Goal: Task Accomplishment & Management: Manage account settings

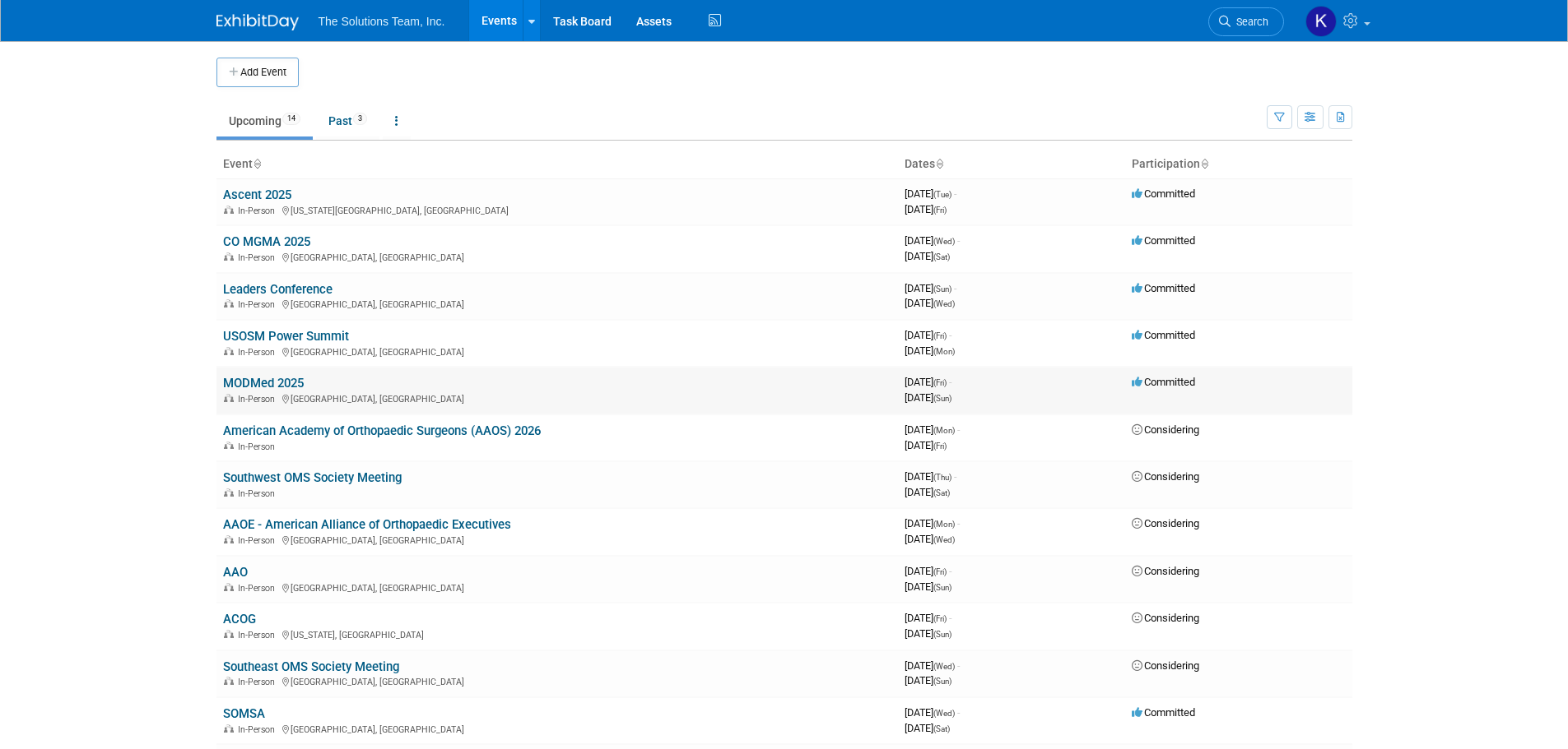
click at [274, 387] on link "MODMed 2025" at bounding box center [264, 383] width 81 height 14
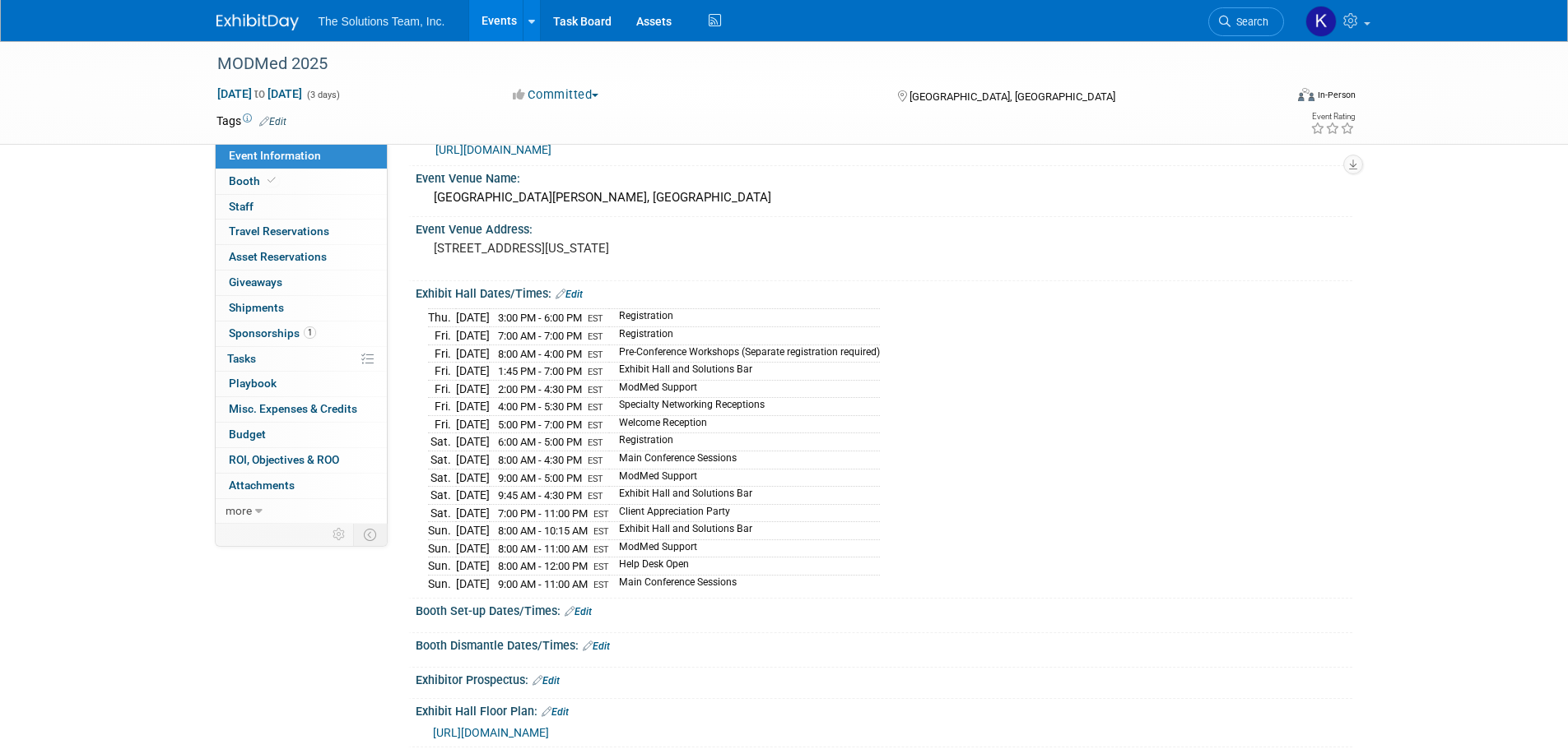
scroll to position [82, 0]
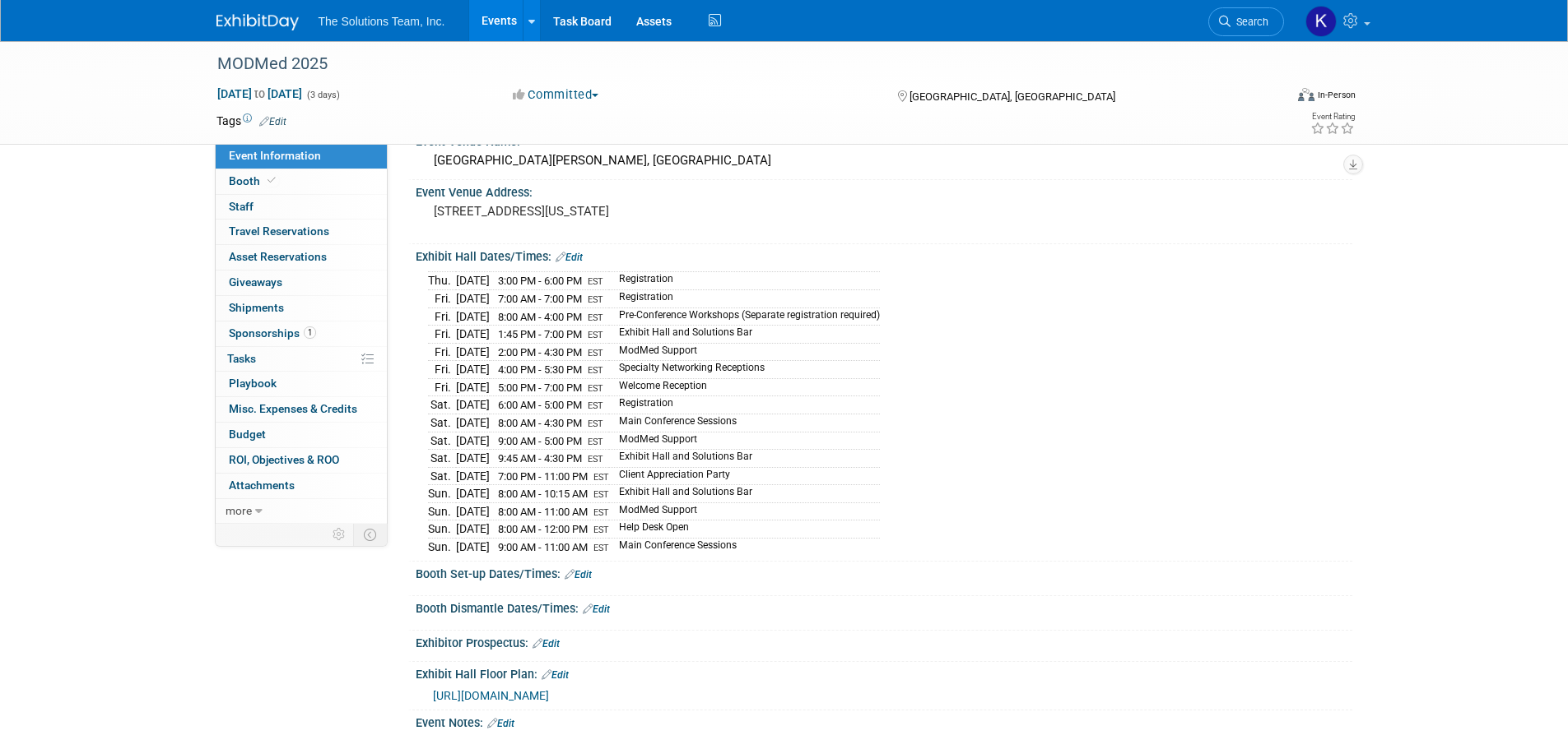
click at [585, 569] on link "Edit" at bounding box center [578, 575] width 27 height 11
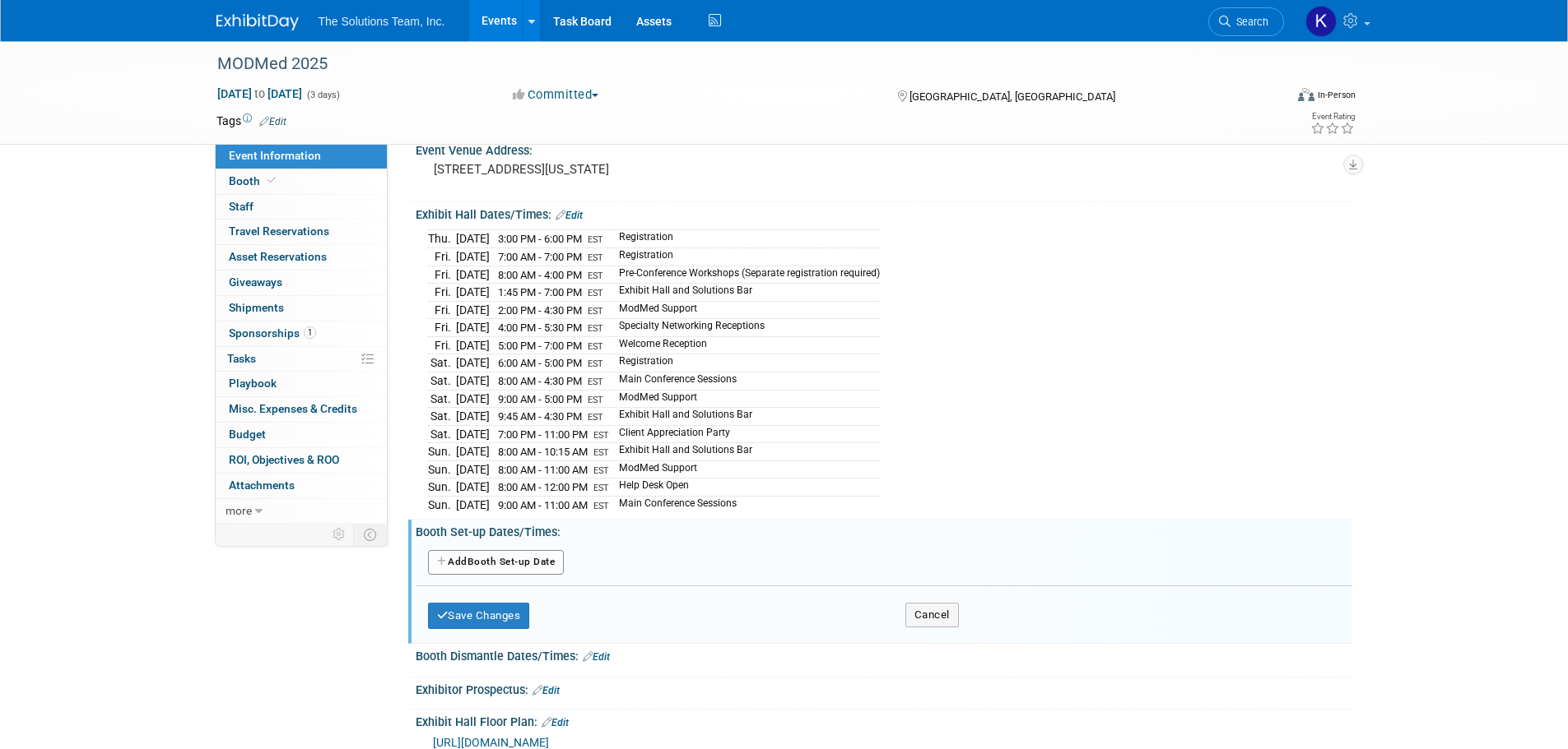
scroll to position [165, 0]
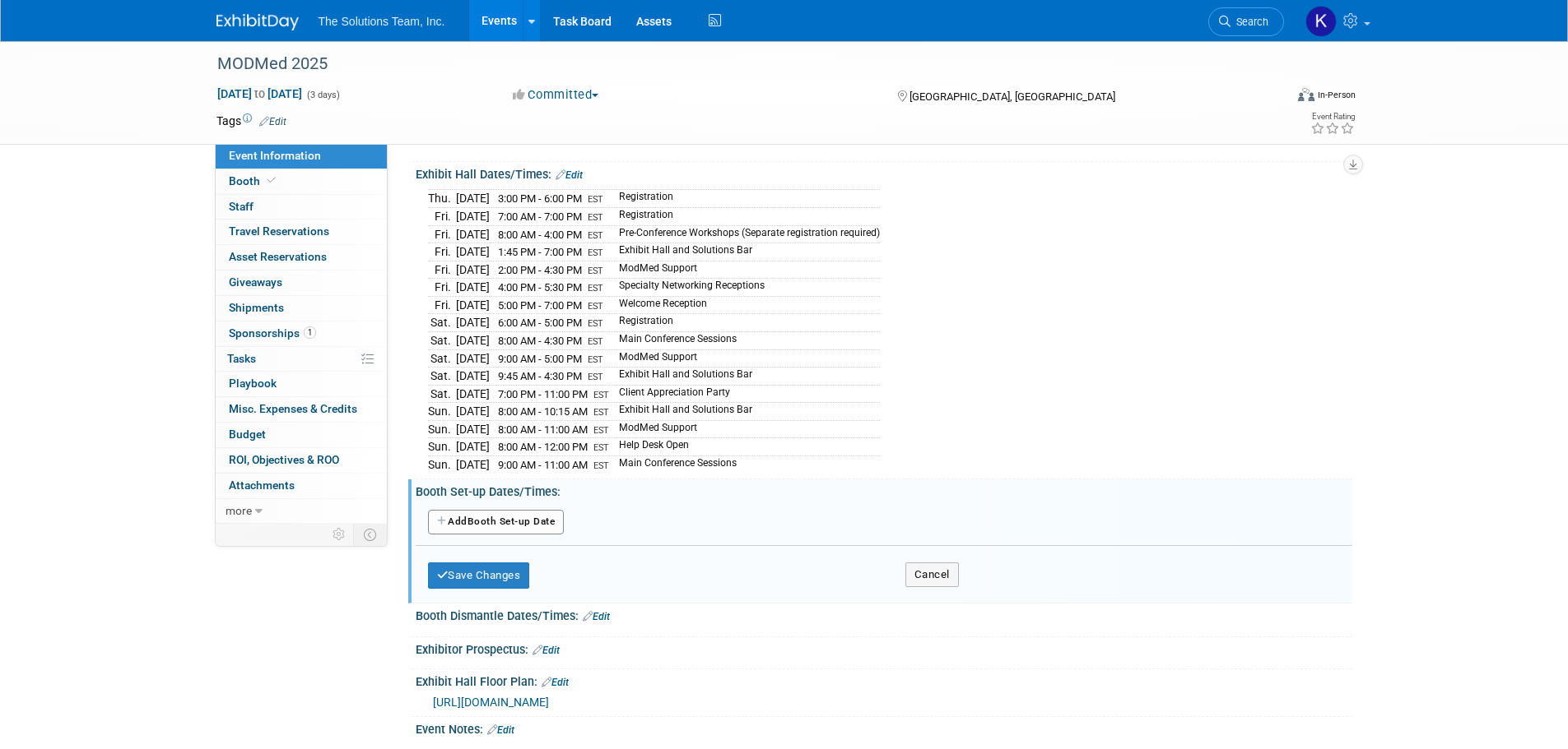
click at [485, 522] on button "Add Another Booth Set-up Date" at bounding box center [496, 523] width 137 height 25
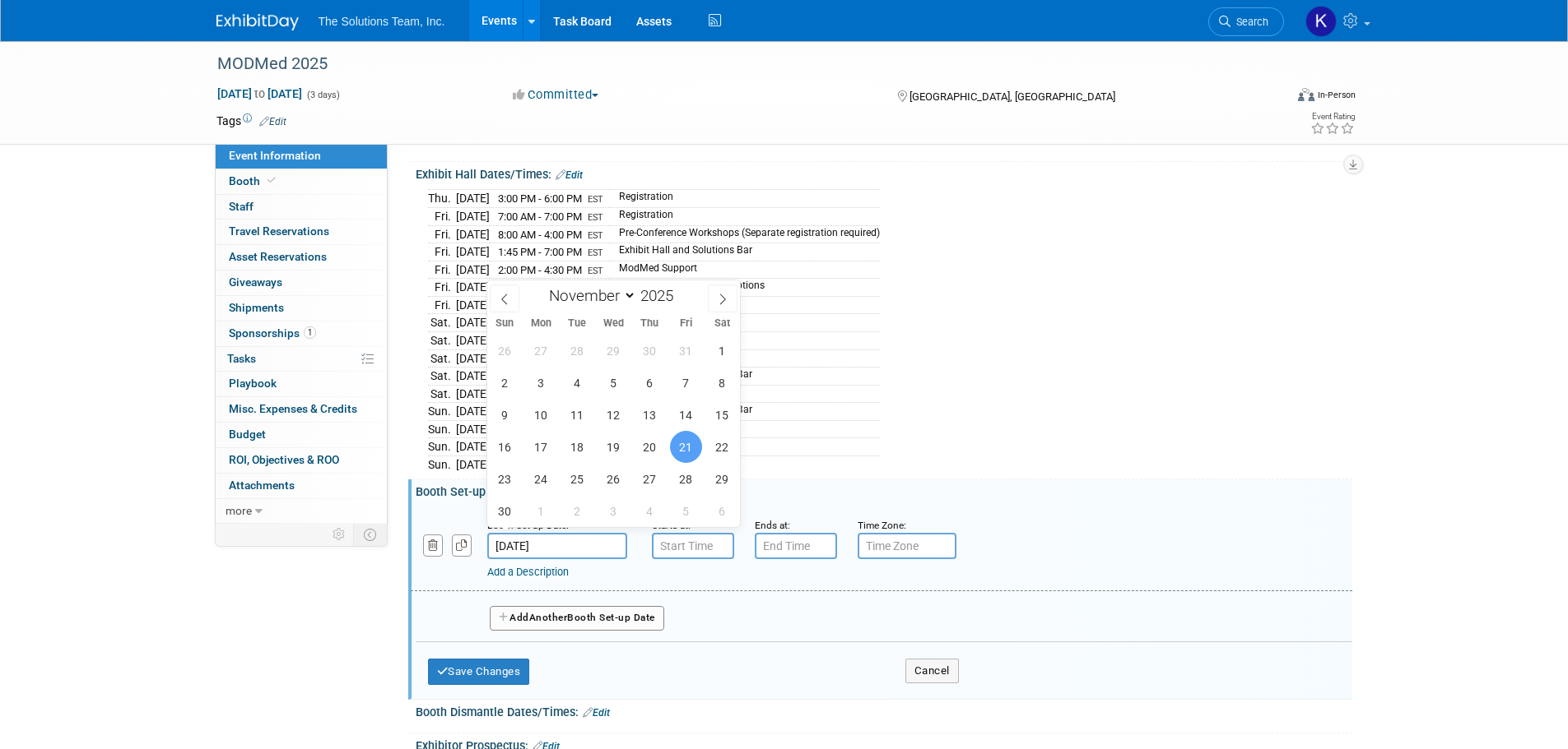
click at [553, 533] on input "Nov 21, 2025" at bounding box center [557, 546] width 140 height 26
click at [704, 540] on input "7:00 AM" at bounding box center [693, 546] width 82 height 26
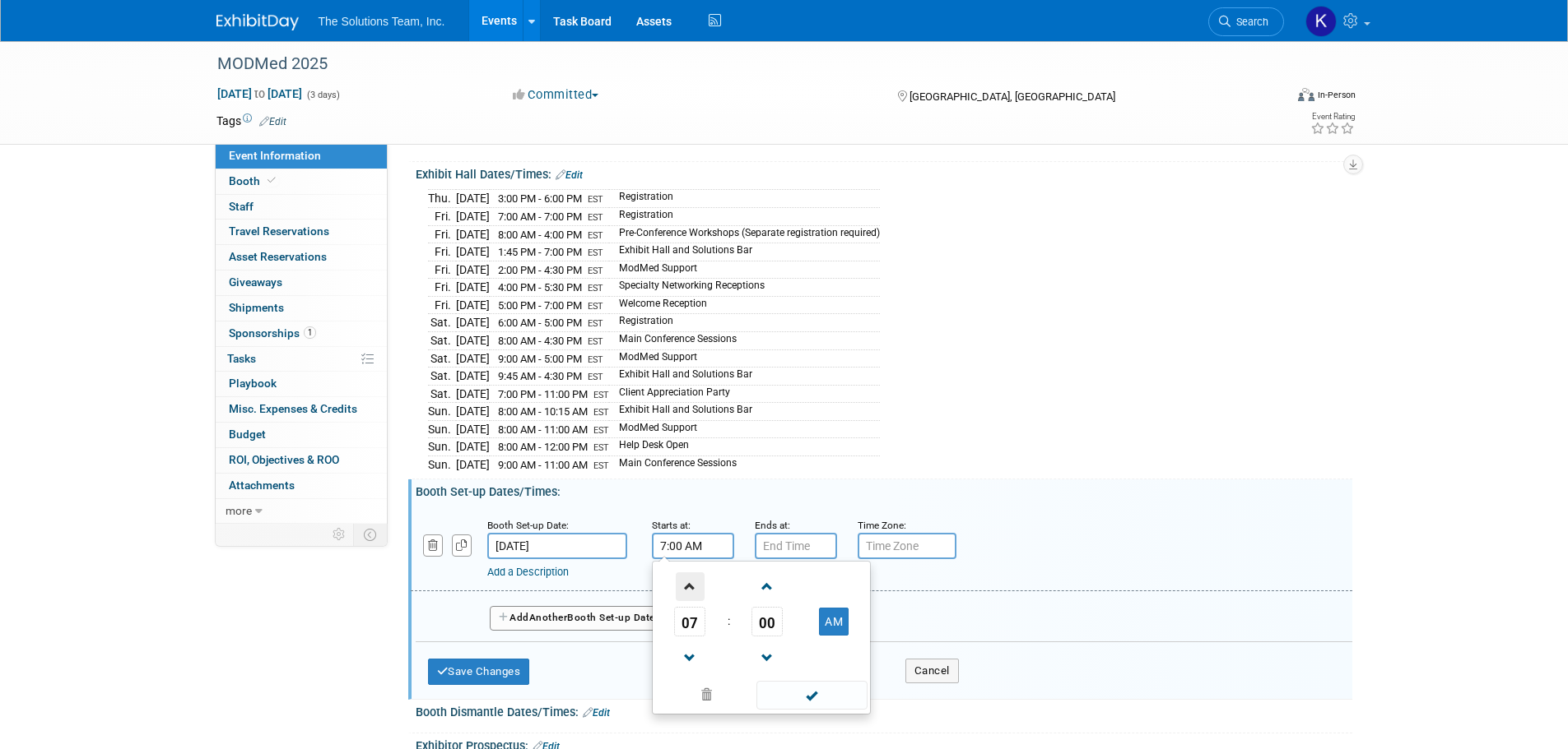
click at [689, 579] on span at bounding box center [690, 587] width 29 height 29
type input "8:00 AM"
click at [777, 537] on input "7:00 PM" at bounding box center [796, 546] width 82 height 26
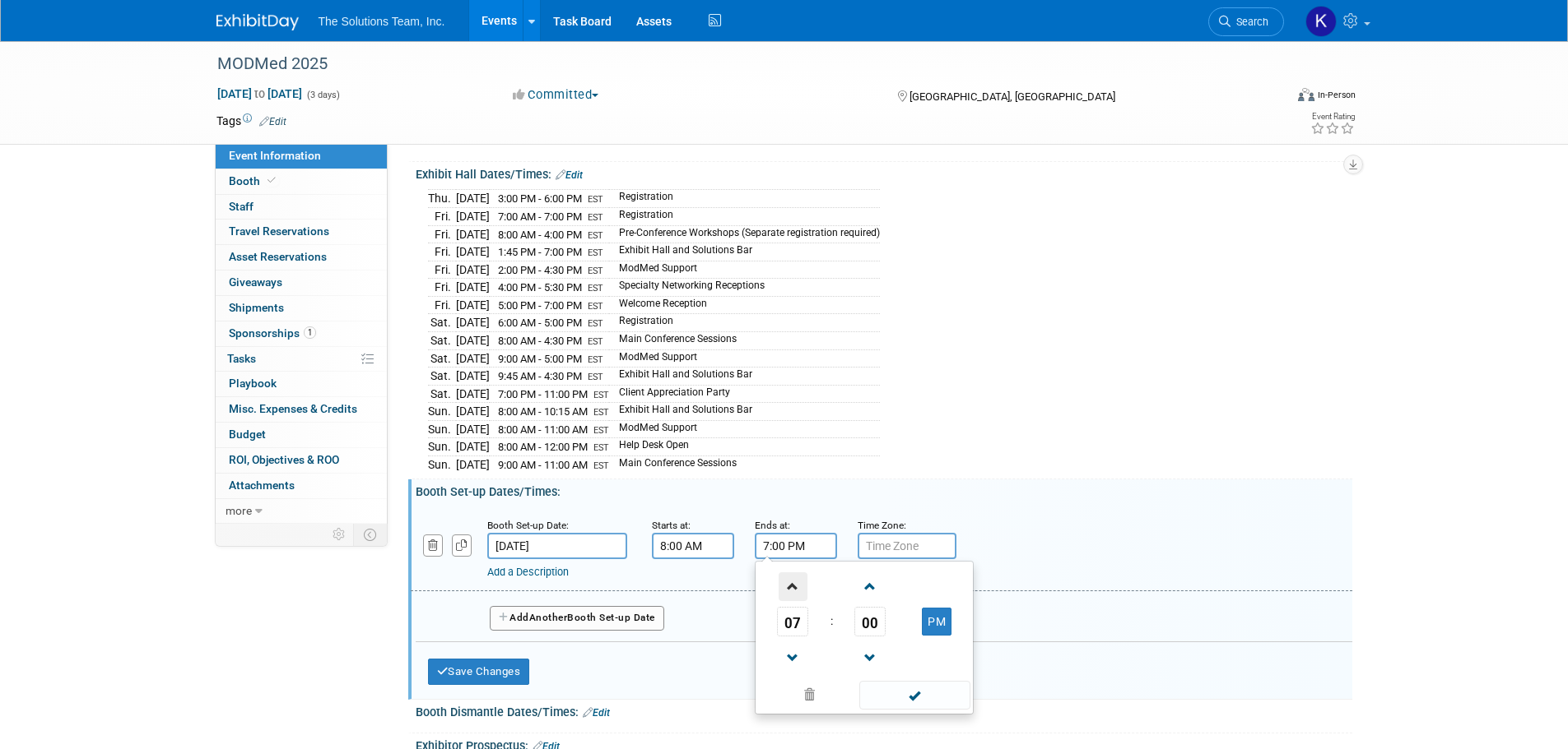
click at [801, 573] on span at bounding box center [794, 587] width 29 height 29
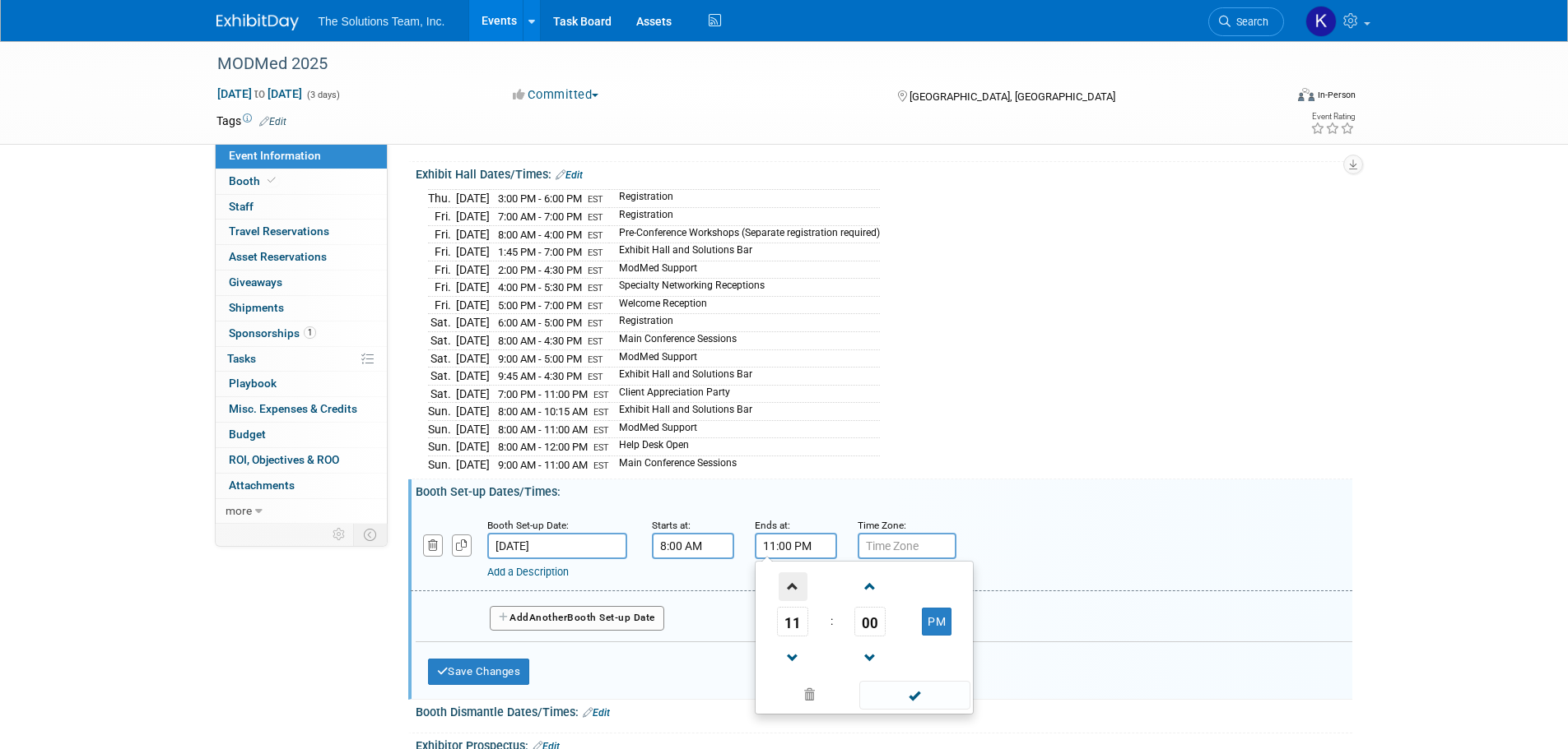
type input "12:00 AM"
click at [908, 538] on input "text" at bounding box center [907, 546] width 99 height 26
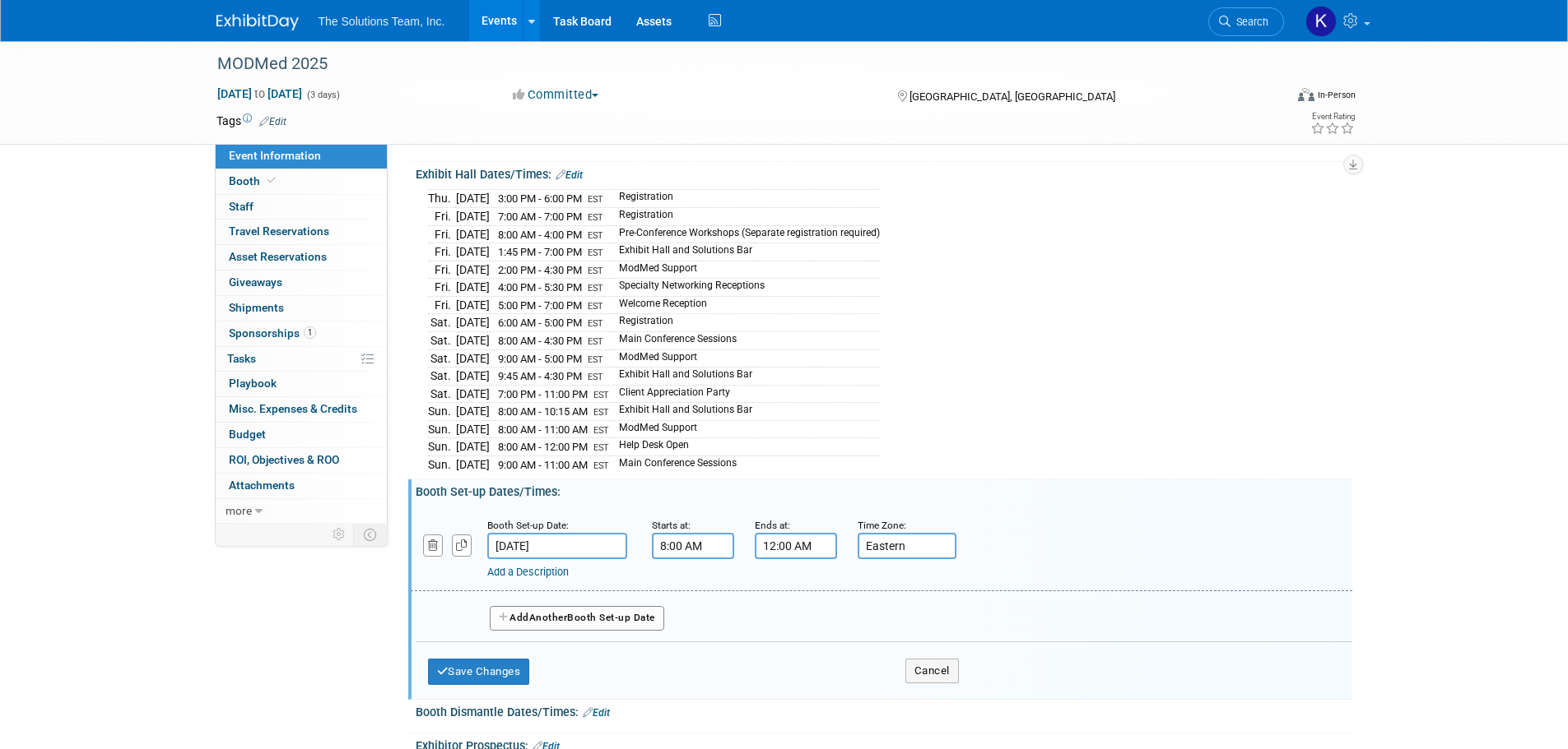
drag, startPoint x: 900, startPoint y: 537, endPoint x: 861, endPoint y: 540, distance: 39.1
click at [861, 540] on input "Eastern" at bounding box center [907, 546] width 99 height 26
type input "Eastern"
click at [933, 565] on div "Add a Description" at bounding box center [839, 572] width 703 height 14
click at [565, 612] on span "Another" at bounding box center [548, 618] width 38 height 11
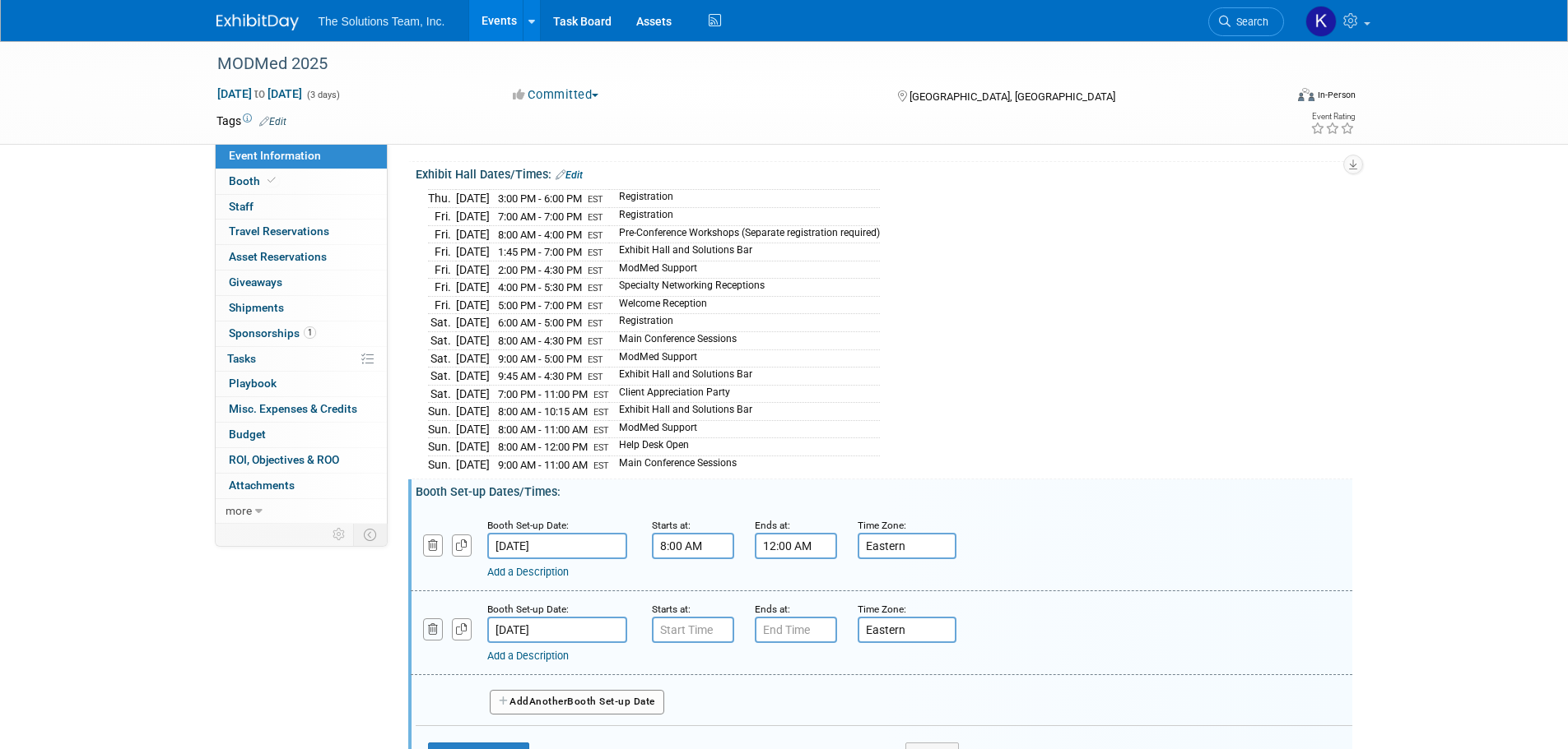
click at [437, 624] on icon "button" at bounding box center [433, 629] width 11 height 11
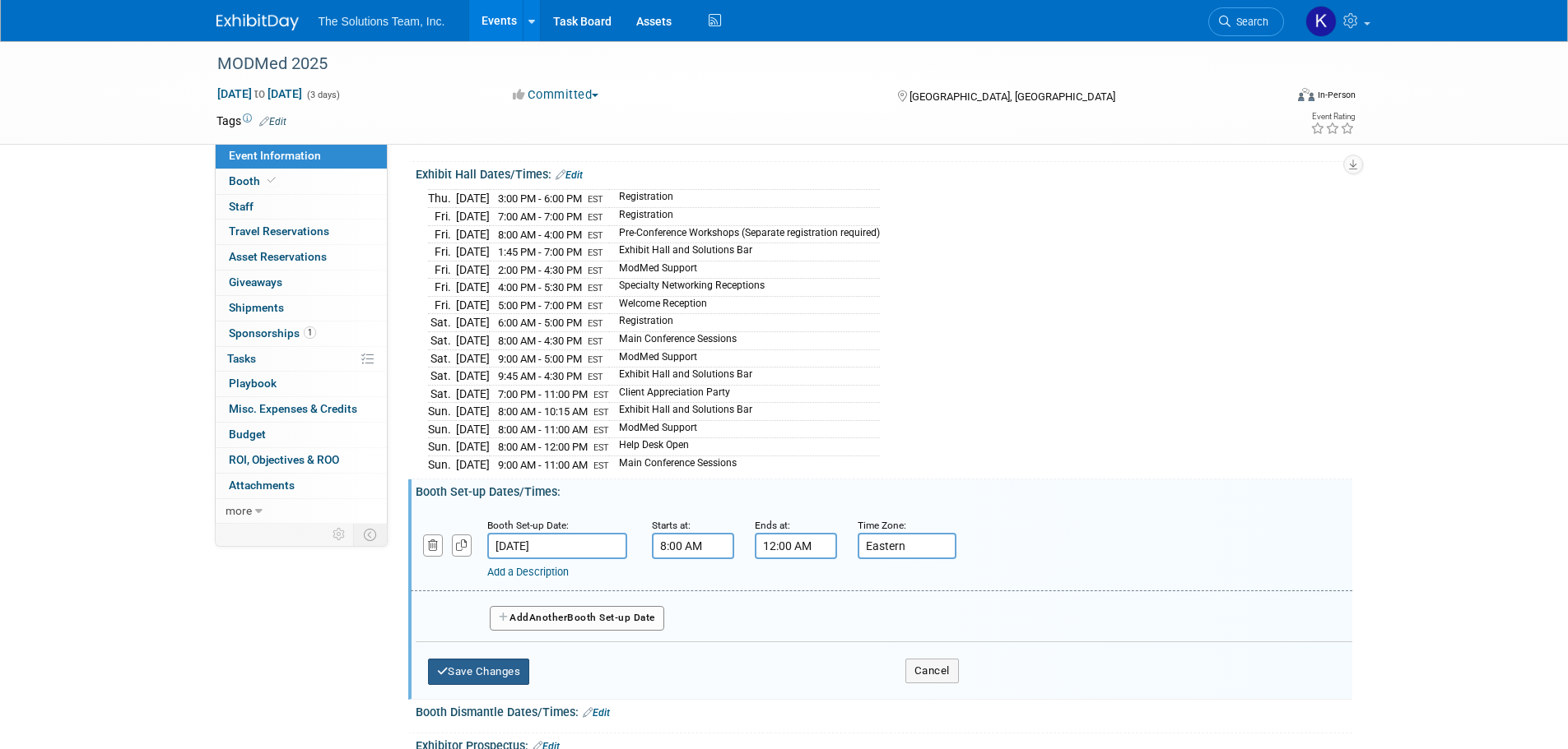
click at [477, 662] on button "Save Changes" at bounding box center [479, 671] width 103 height 26
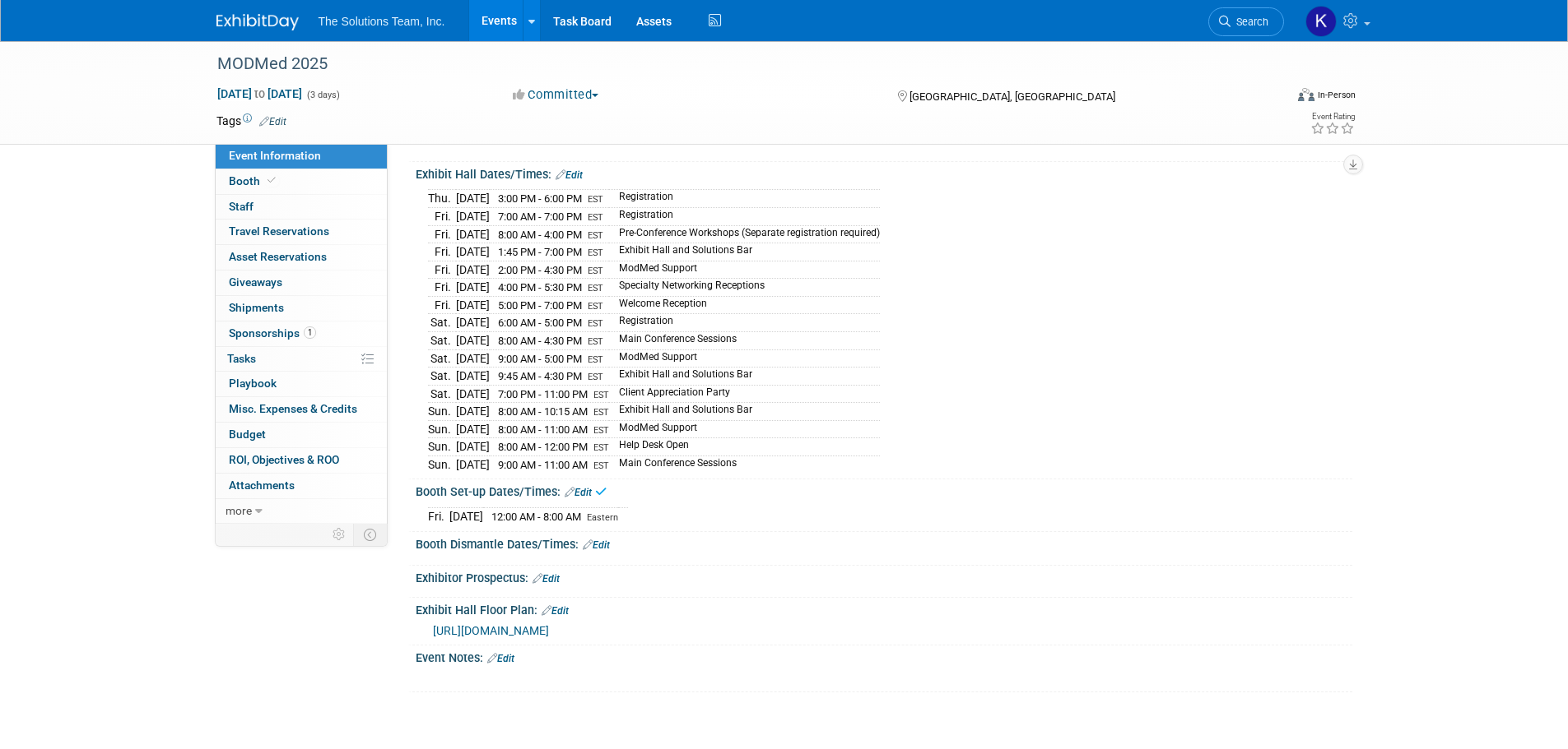
click at [600, 539] on link "Edit" at bounding box center [596, 545] width 27 height 11
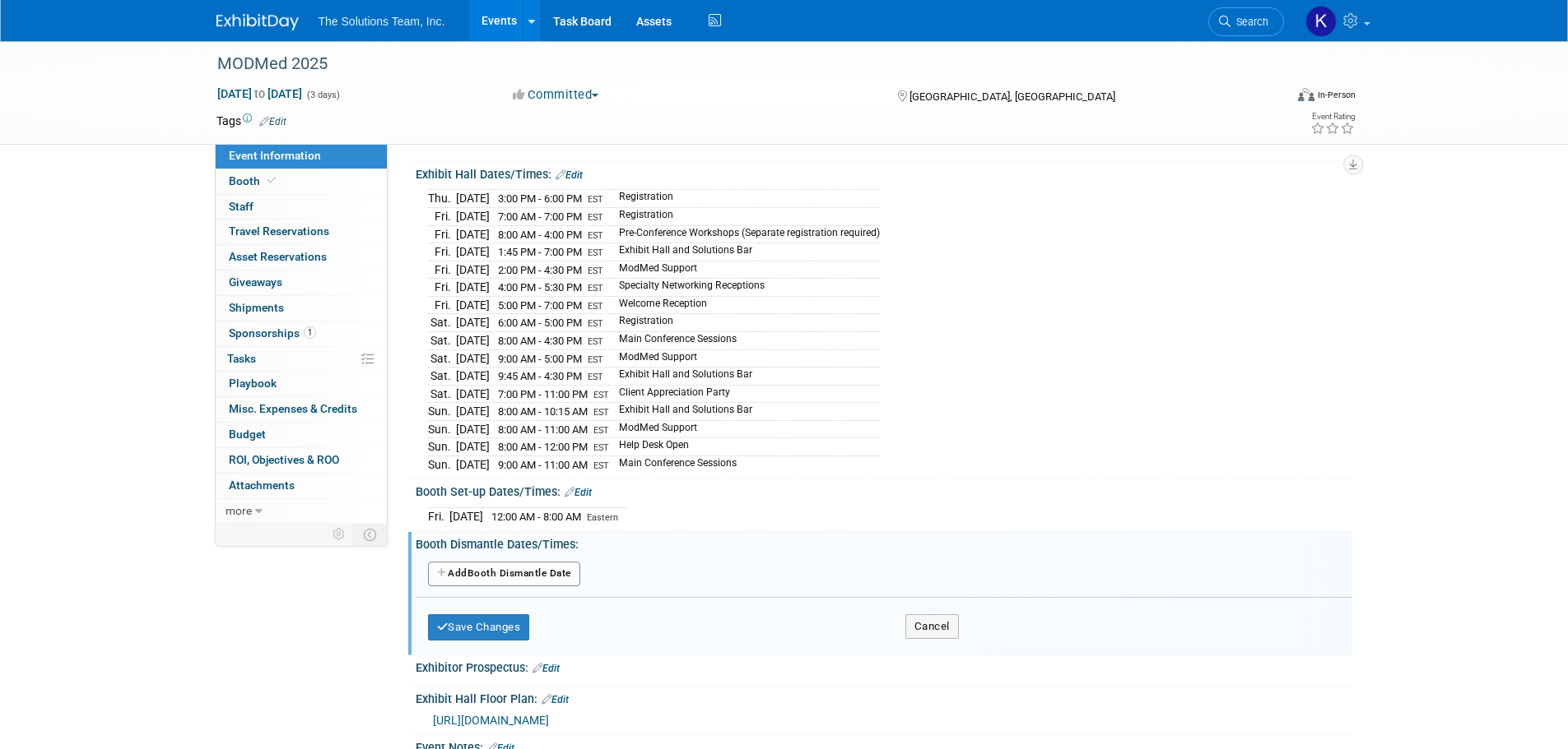
click at [522, 571] on button "Add Another Booth Dismantle Date" at bounding box center [504, 575] width 152 height 25
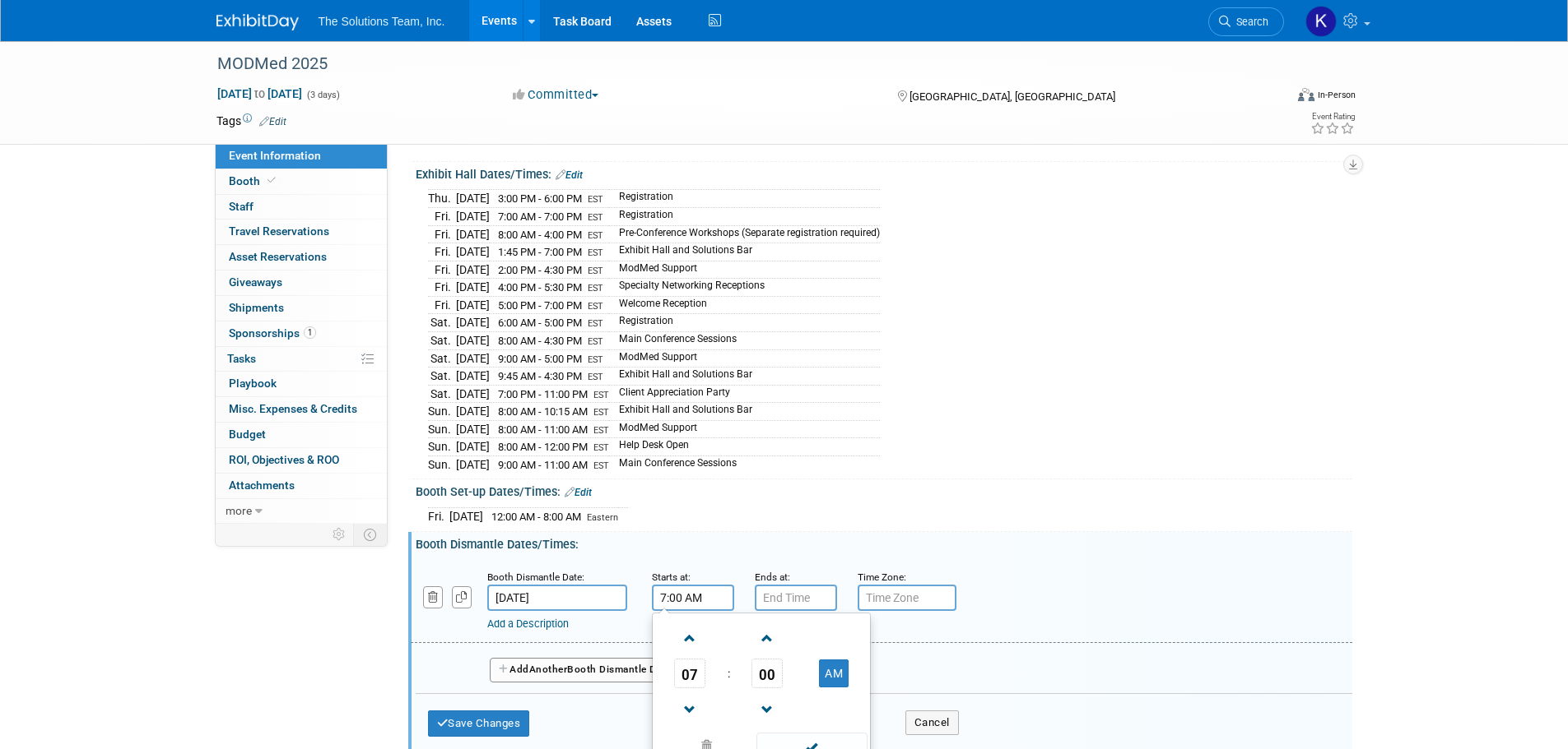
click at [693, 589] on input "7:00 AM" at bounding box center [693, 598] width 82 height 26
click at [692, 633] on span at bounding box center [690, 639] width 29 height 29
click at [772, 669] on span "00" at bounding box center [767, 673] width 32 height 30
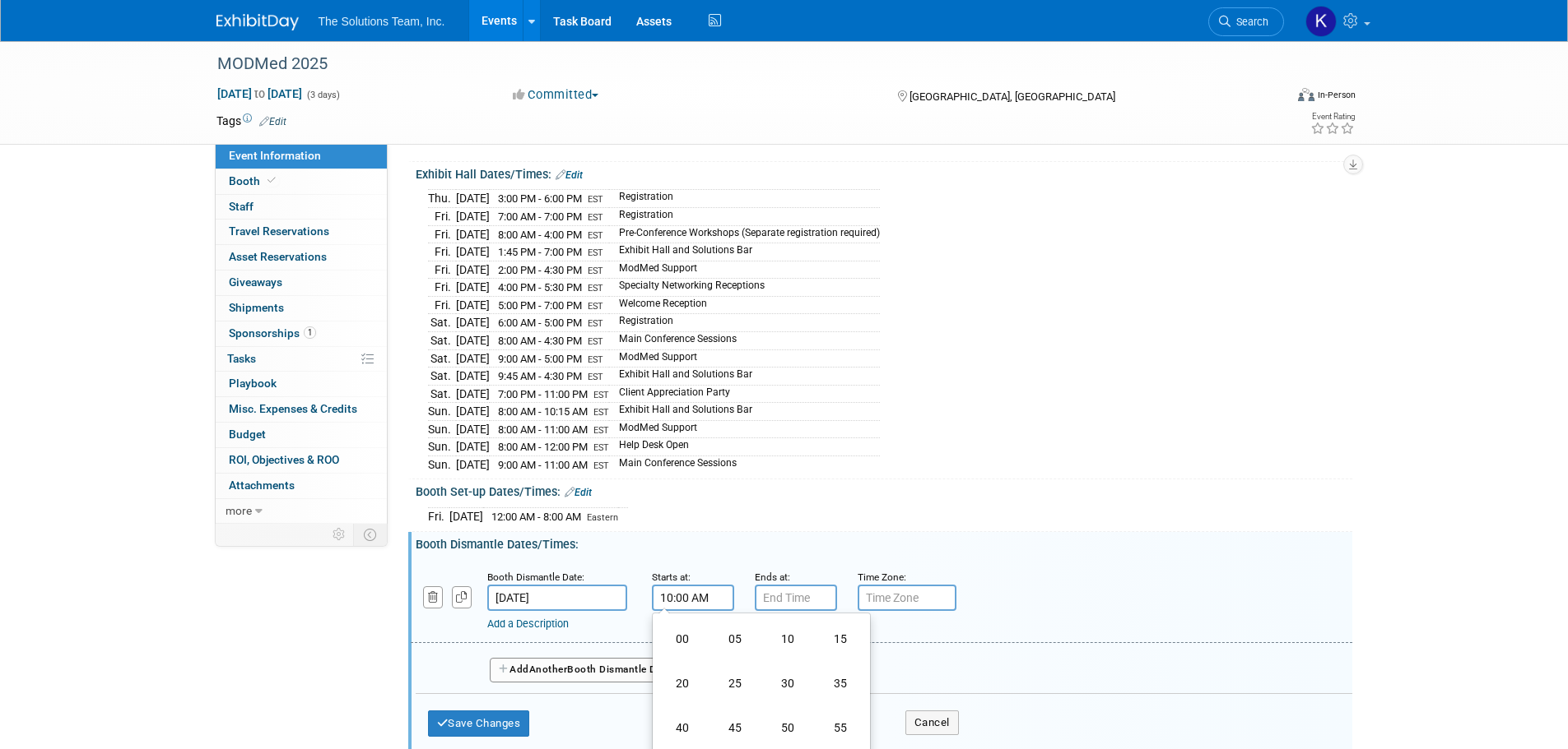
click at [772, 669] on td "30" at bounding box center [788, 684] width 53 height 44
click at [765, 668] on span "30" at bounding box center [767, 673] width 32 height 30
click at [837, 634] on td "15" at bounding box center [840, 639] width 53 height 44
type input "10:15 AM"
click at [796, 595] on input "7:00 PM" at bounding box center [796, 598] width 82 height 26
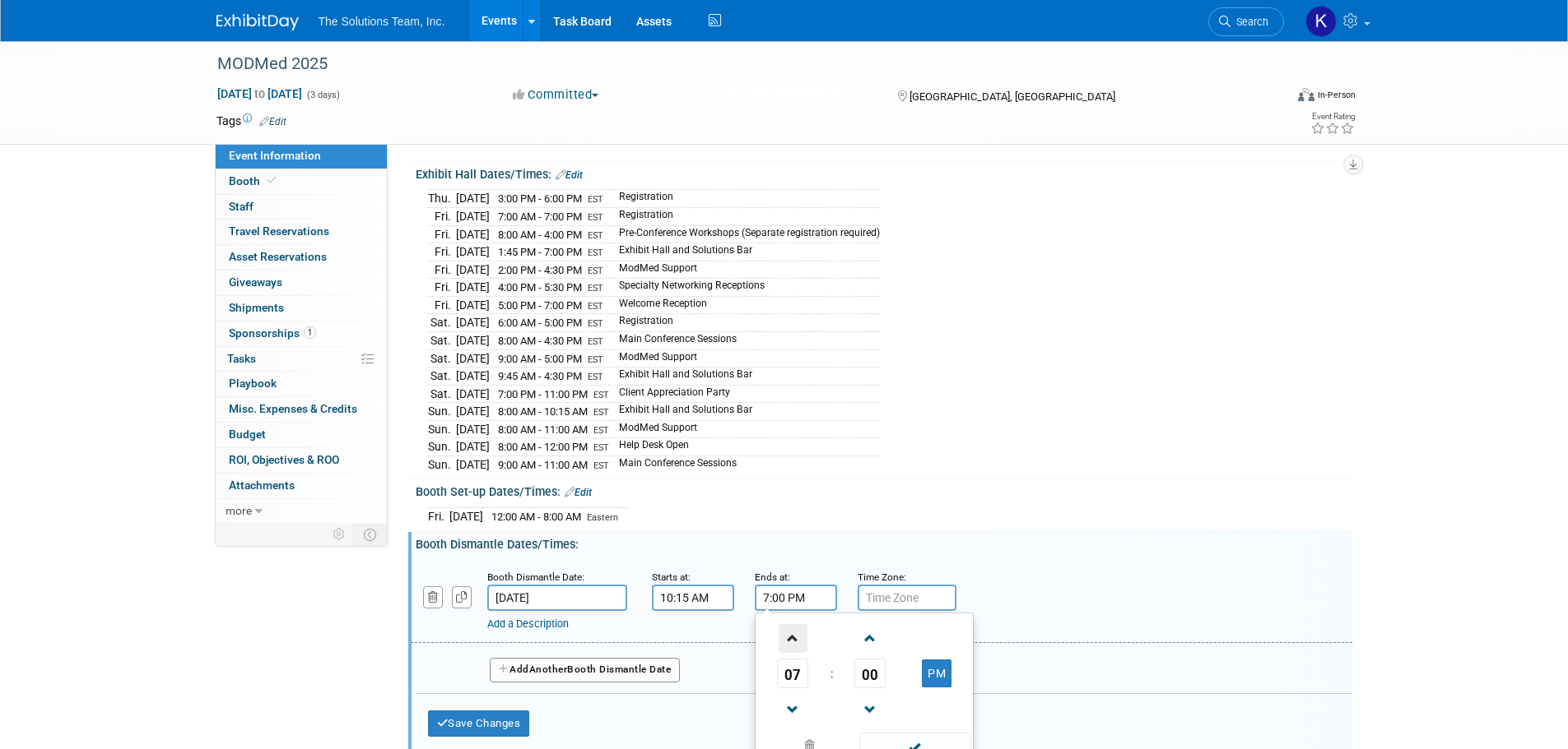
click at [790, 624] on span at bounding box center [794, 639] width 29 height 29
click at [874, 669] on span "00" at bounding box center [870, 673] width 32 height 30
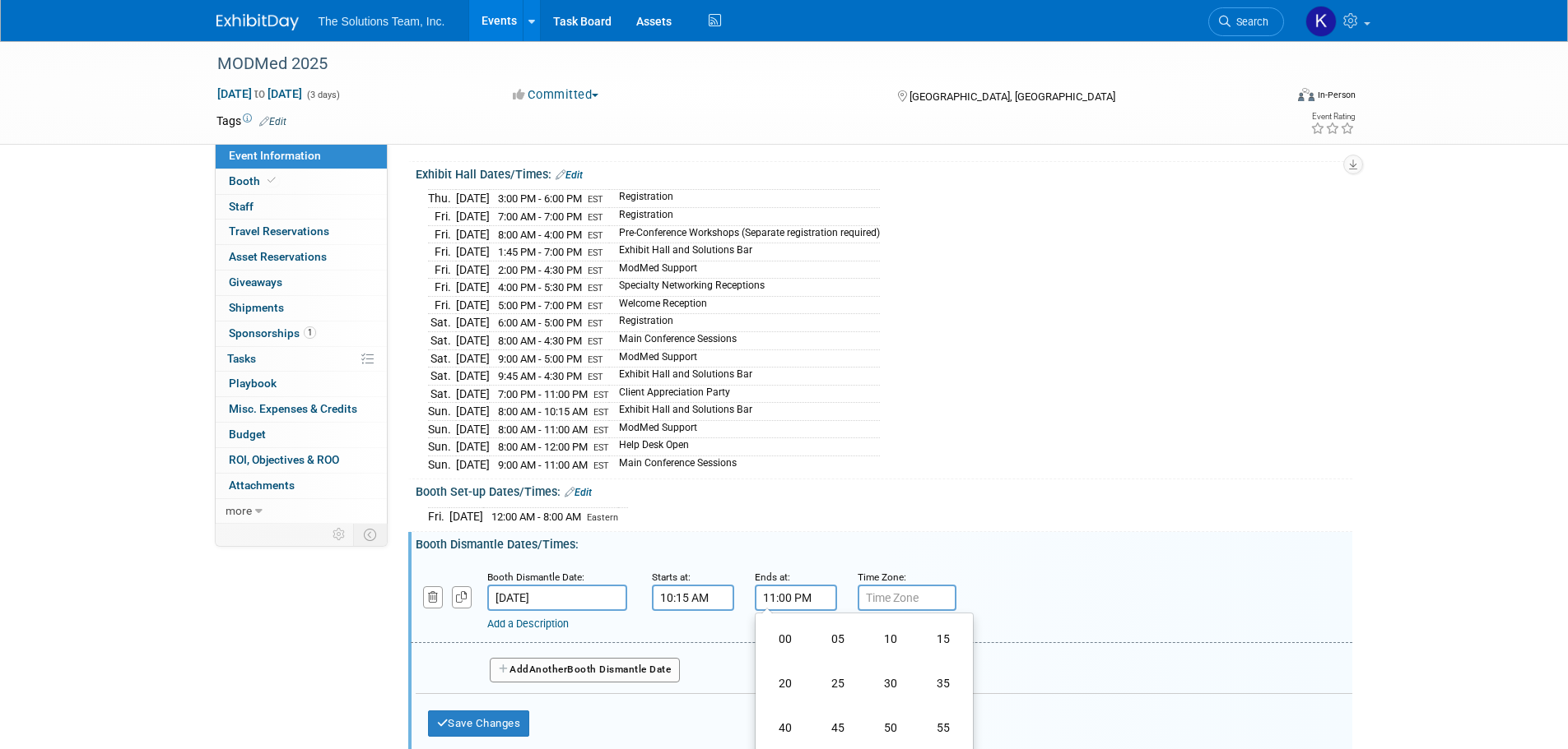
drag, startPoint x: 947, startPoint y: 633, endPoint x: 922, endPoint y: 635, distance: 25.1
click at [947, 633] on td "15" at bounding box center [943, 639] width 53 height 44
click at [932, 662] on button "PM" at bounding box center [936, 673] width 30 height 28
type input "11:15 AM"
click at [907, 590] on input "text" at bounding box center [907, 598] width 99 height 26
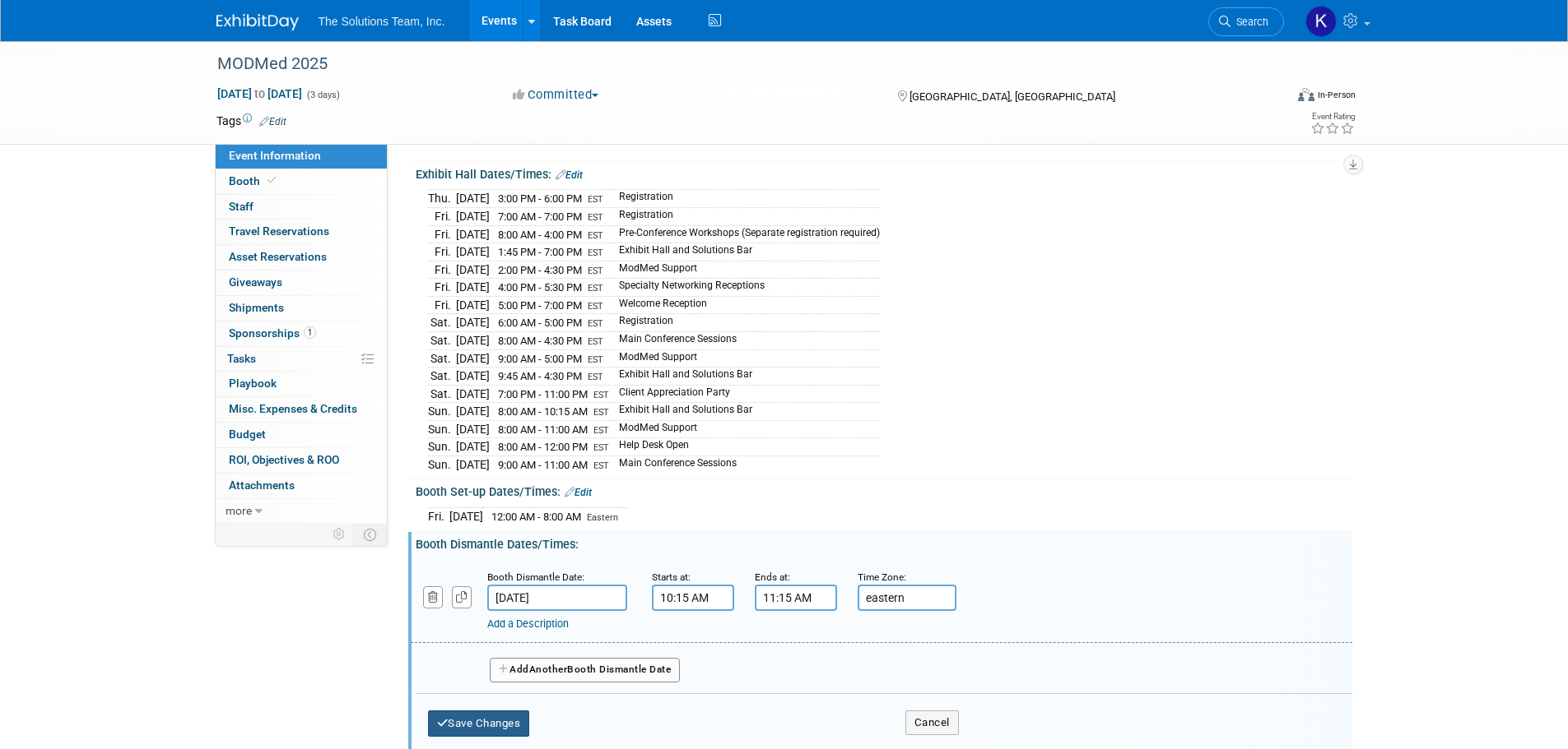
type input "eastern"
click at [502, 712] on button "Save Changes" at bounding box center [479, 723] width 103 height 26
